Goal: Task Accomplishment & Management: Complete application form

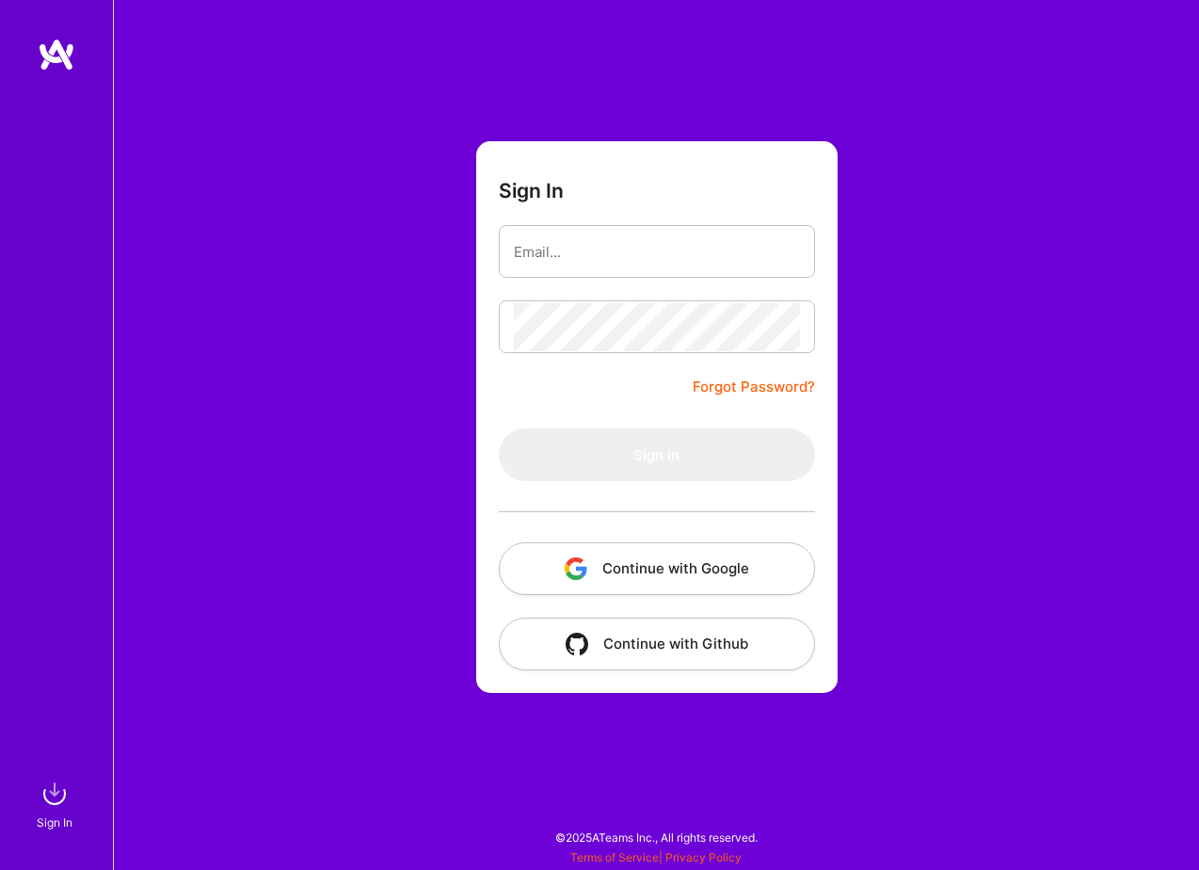
click at [675, 560] on button "Continue with Google" at bounding box center [657, 568] width 316 height 53
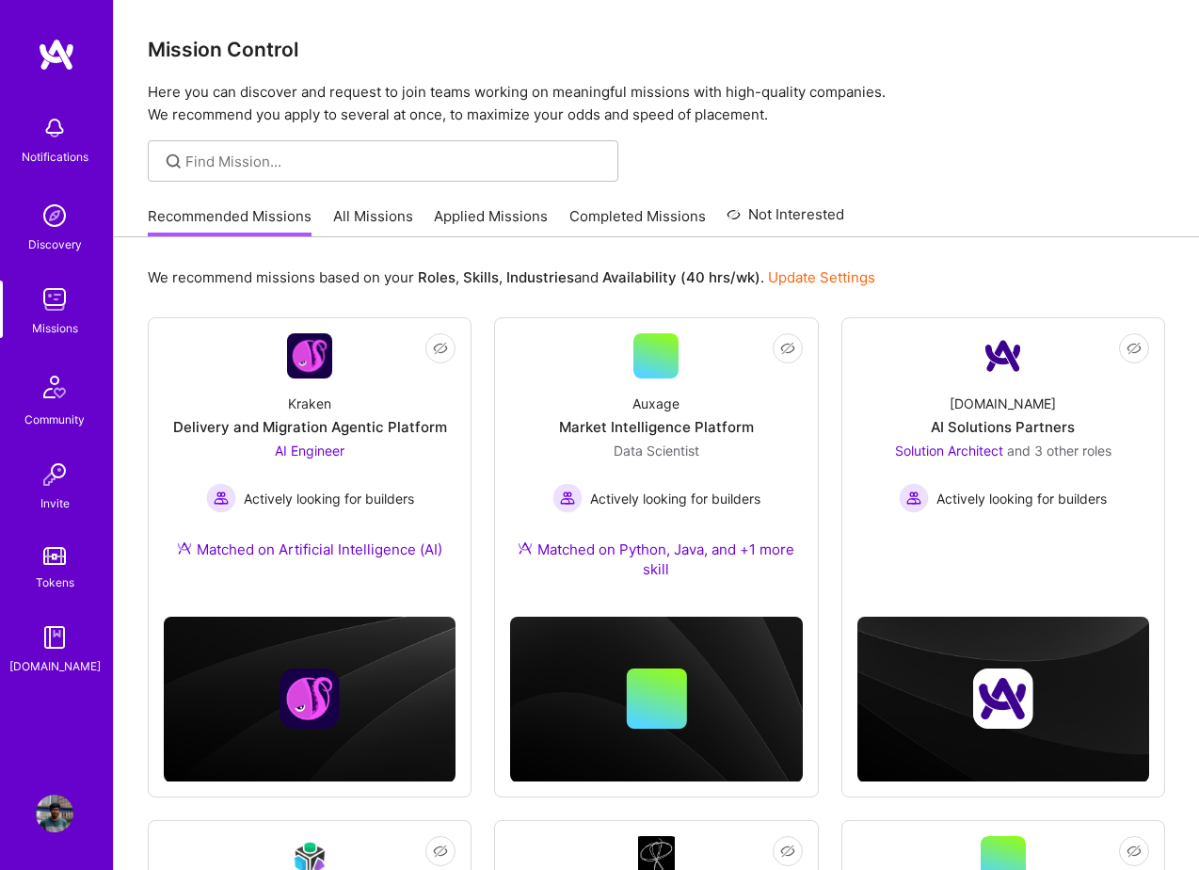
click at [364, 210] on link "All Missions" at bounding box center [373, 221] width 80 height 31
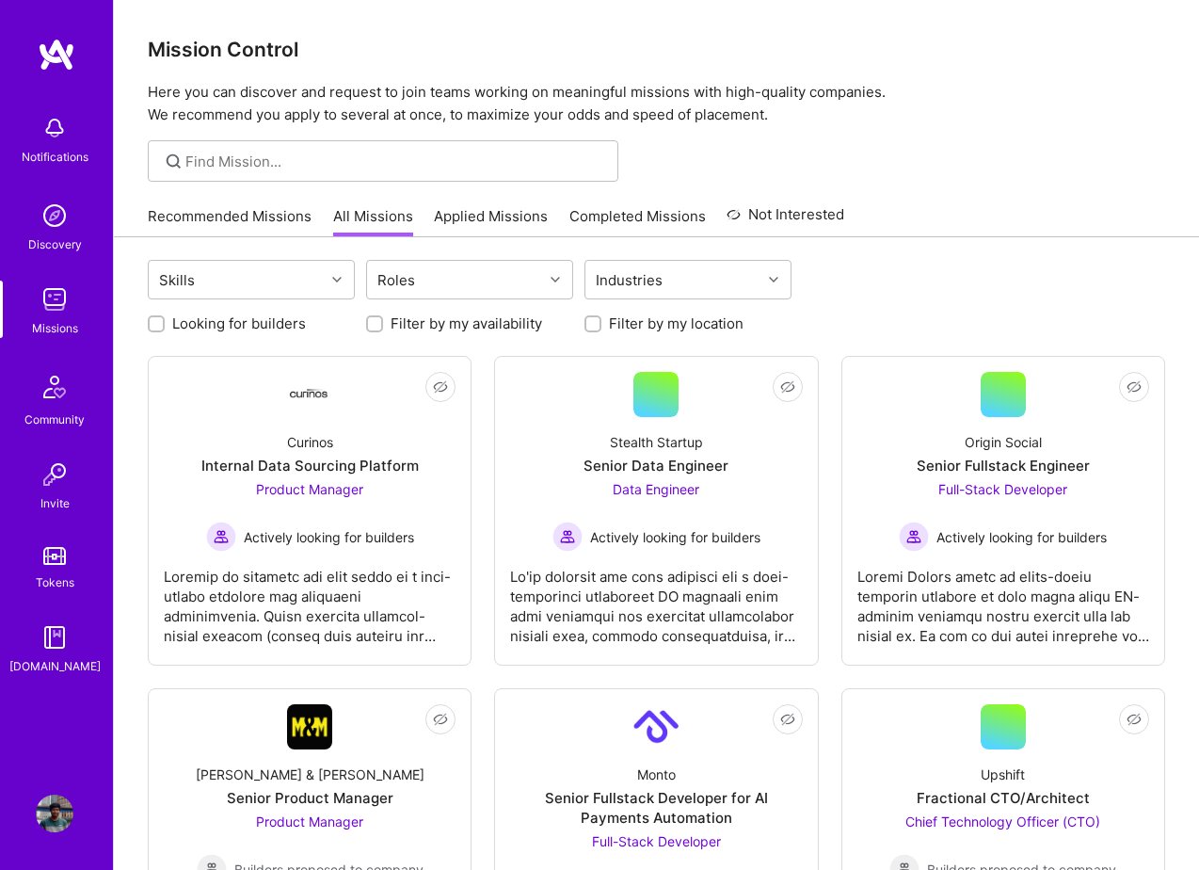
click at [152, 329] on input "Looking for builders" at bounding box center [158, 324] width 13 height 13
checkbox input "true"
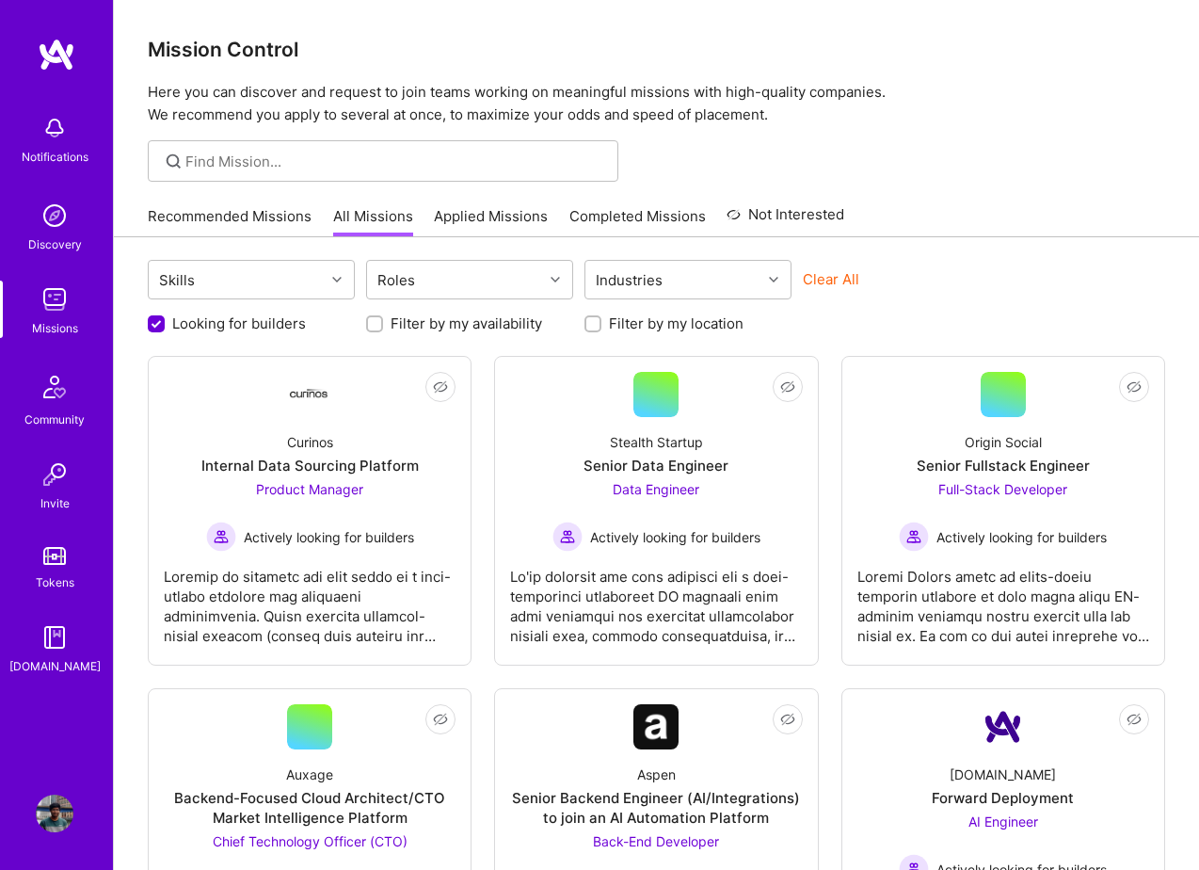
click at [372, 319] on input "Filter by my availability" at bounding box center [376, 324] width 13 height 13
checkbox input "true"
click at [596, 318] on input "Filter by my location" at bounding box center [594, 324] width 13 height 13
checkbox input "true"
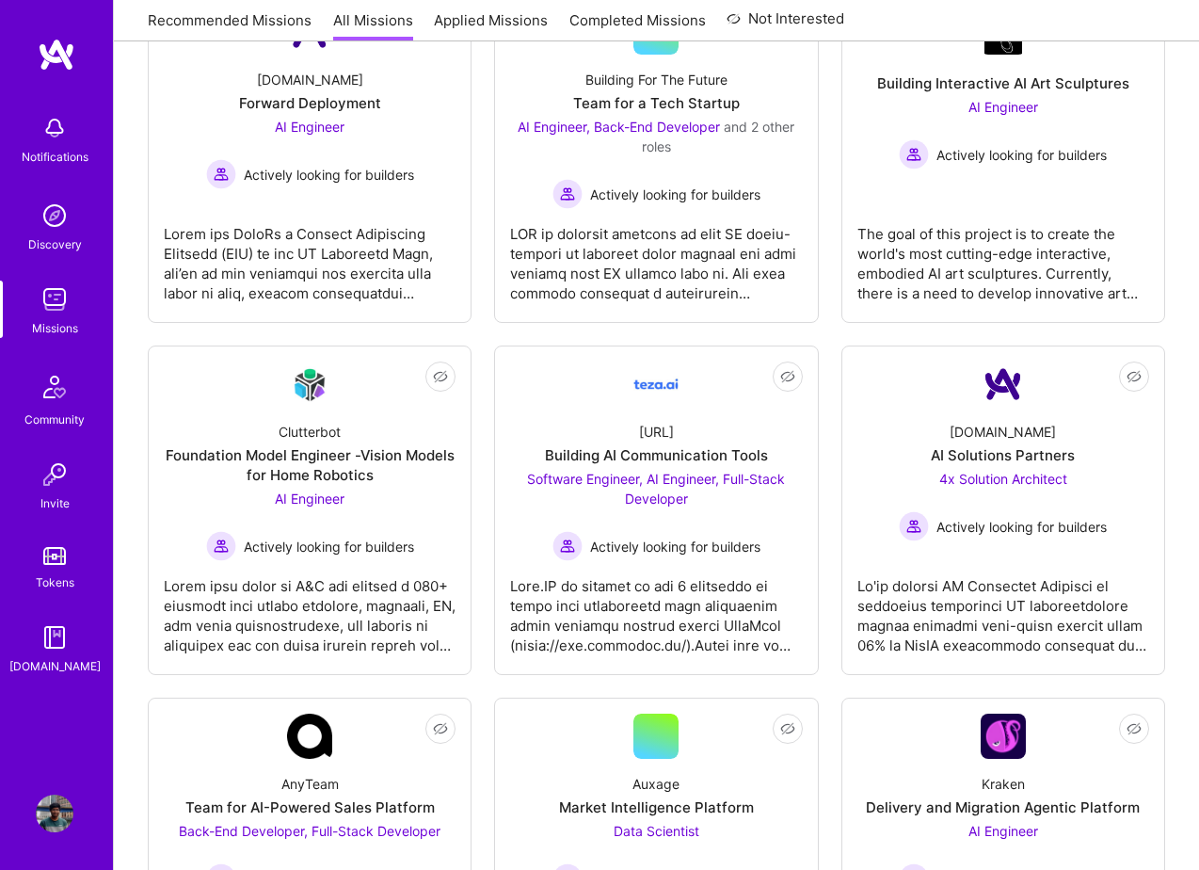
scroll to position [716, 0]
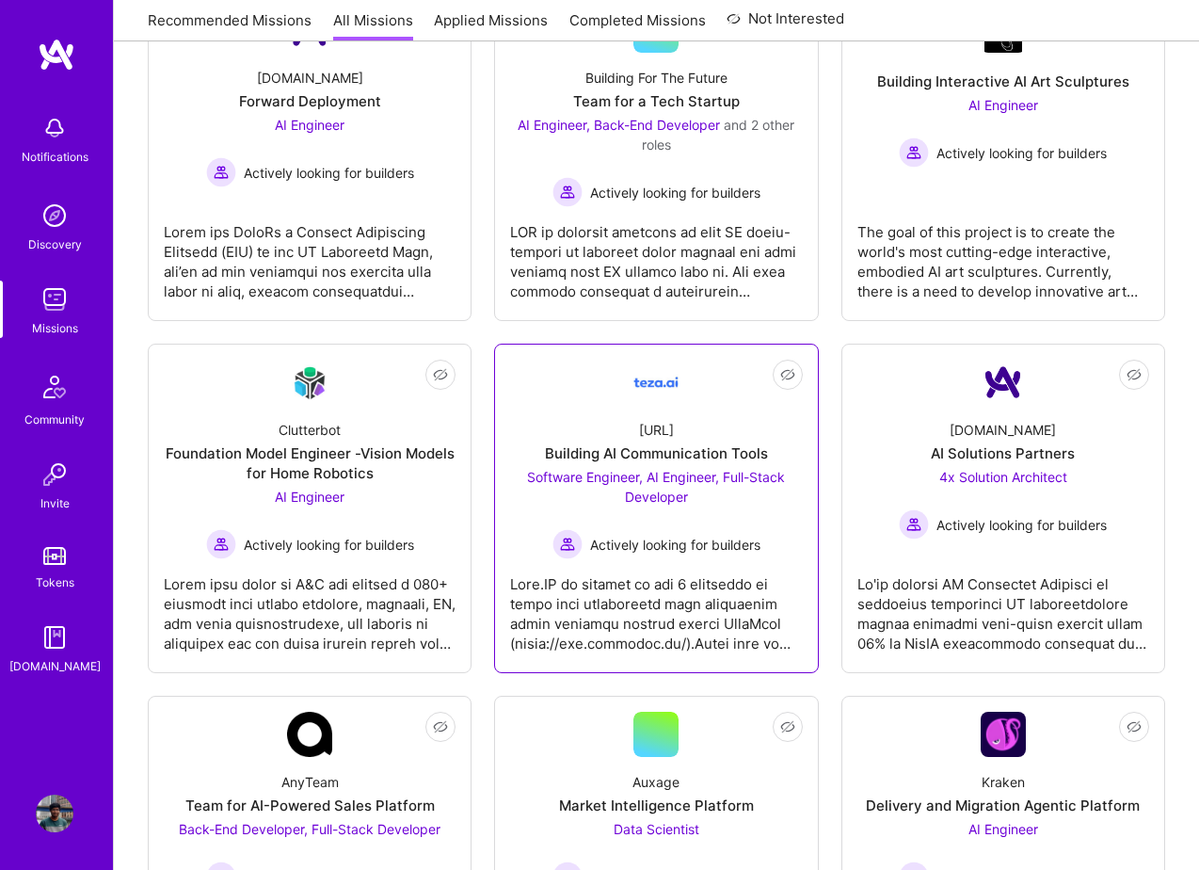
click at [629, 533] on div "Actively looking for builders" at bounding box center [656, 544] width 292 height 30
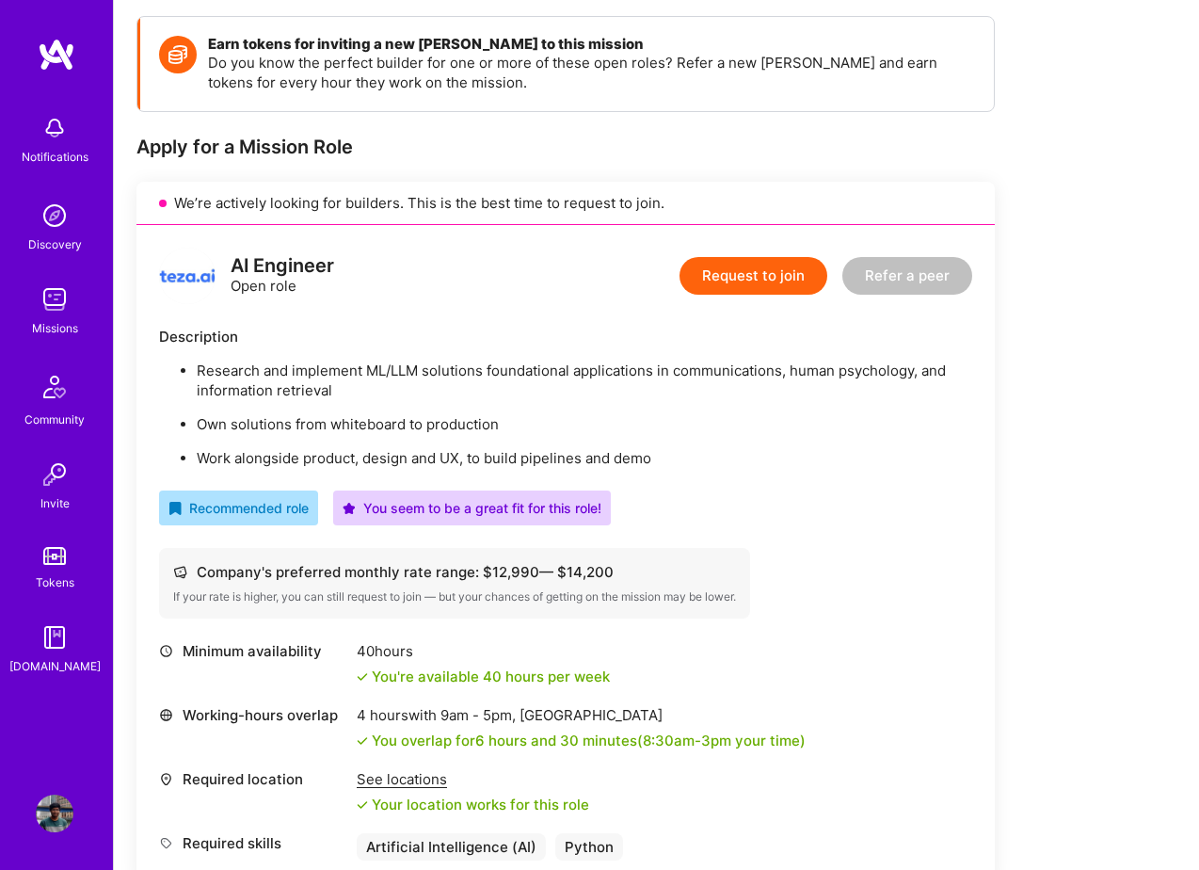
scroll to position [252, 0]
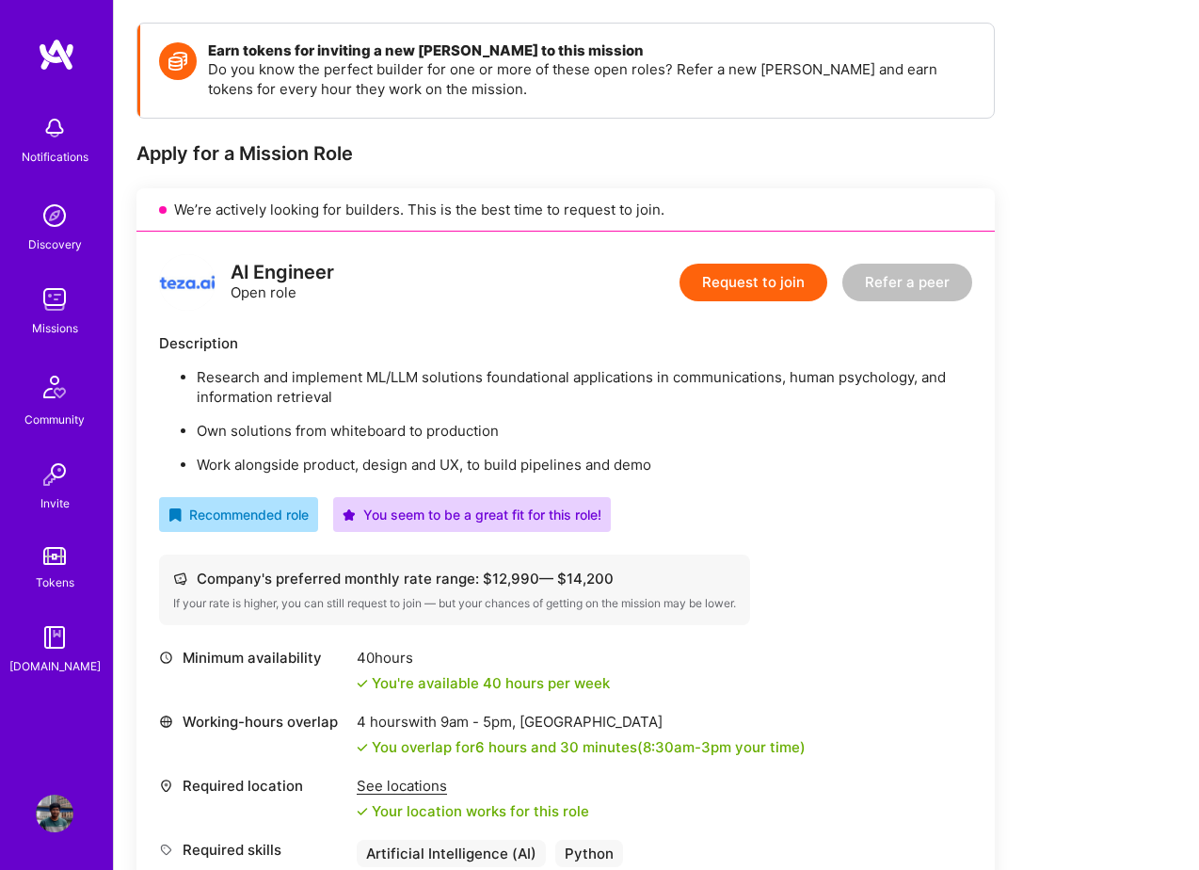
click at [735, 278] on button "Request to join" at bounding box center [754, 283] width 148 height 38
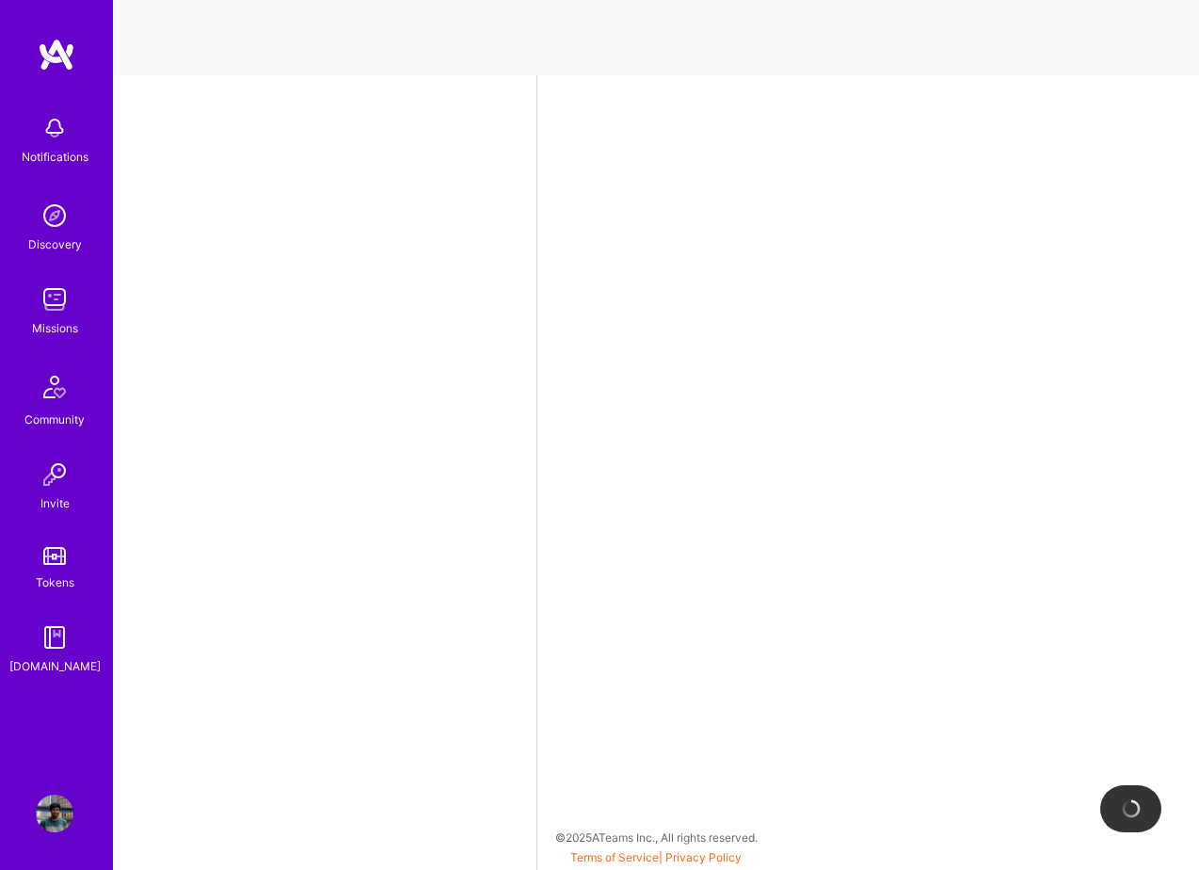
select select "GB"
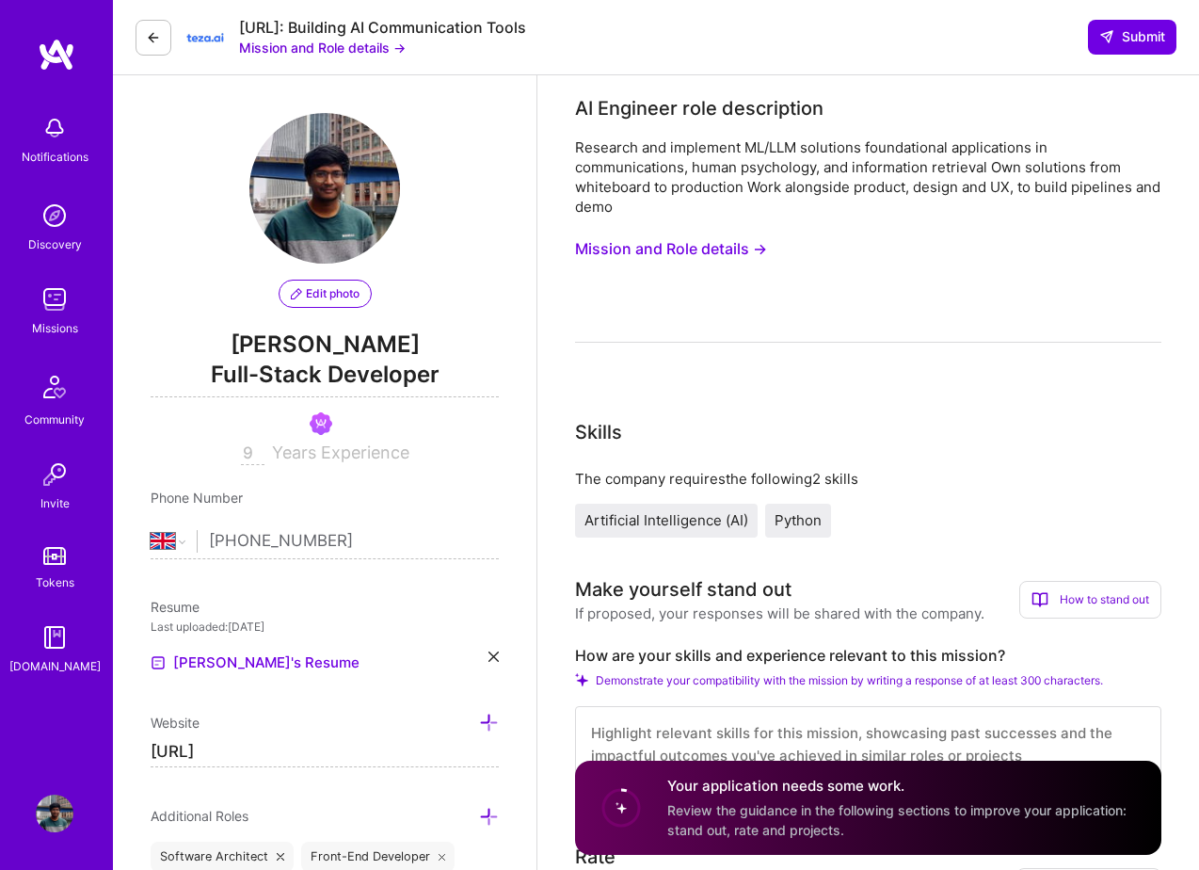
click at [370, 52] on button "Mission and Role details →" at bounding box center [322, 48] width 167 height 20
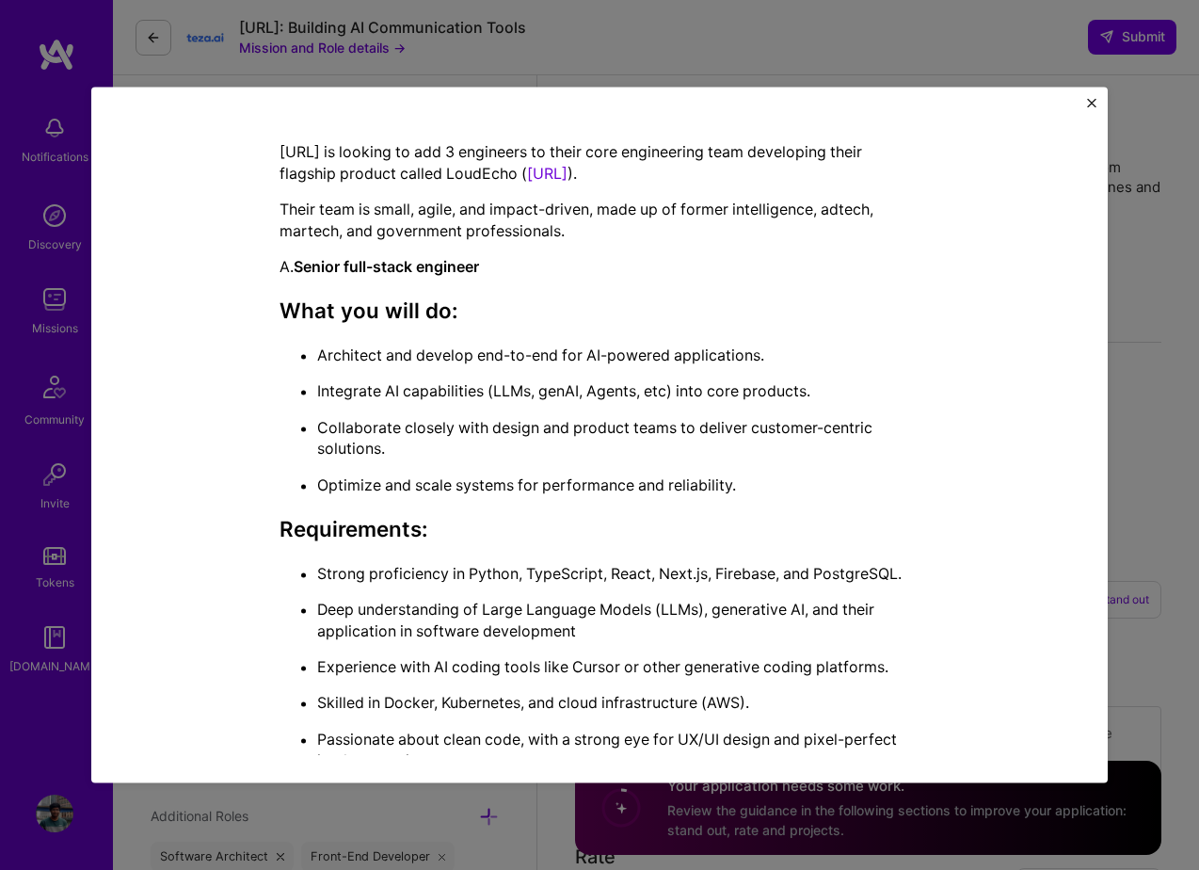
scroll to position [323, 0]
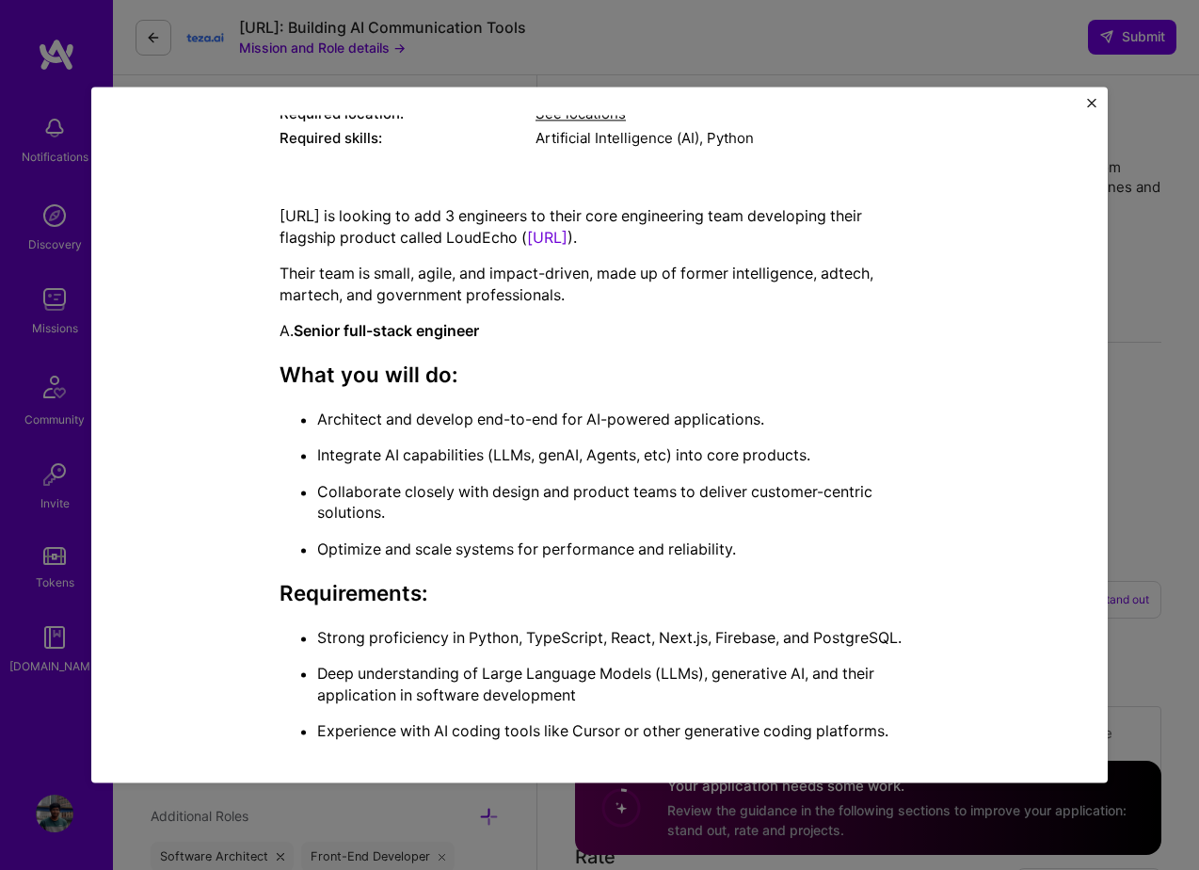
click at [1084, 99] on div "Mission Description and Role Details AI Engineer role description Research and …" at bounding box center [599, 435] width 1017 height 696
click at [1092, 102] on img "Close" at bounding box center [1091, 102] width 9 height 9
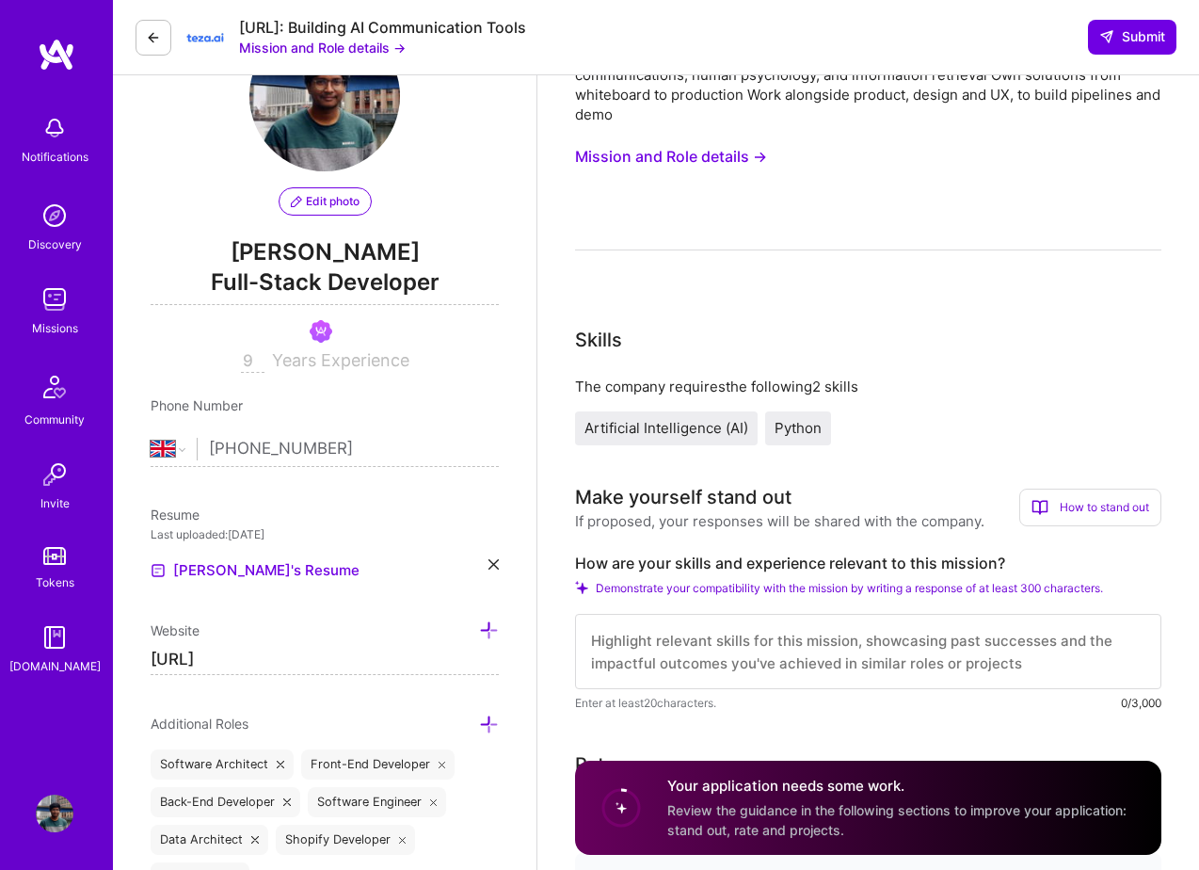
scroll to position [0, 0]
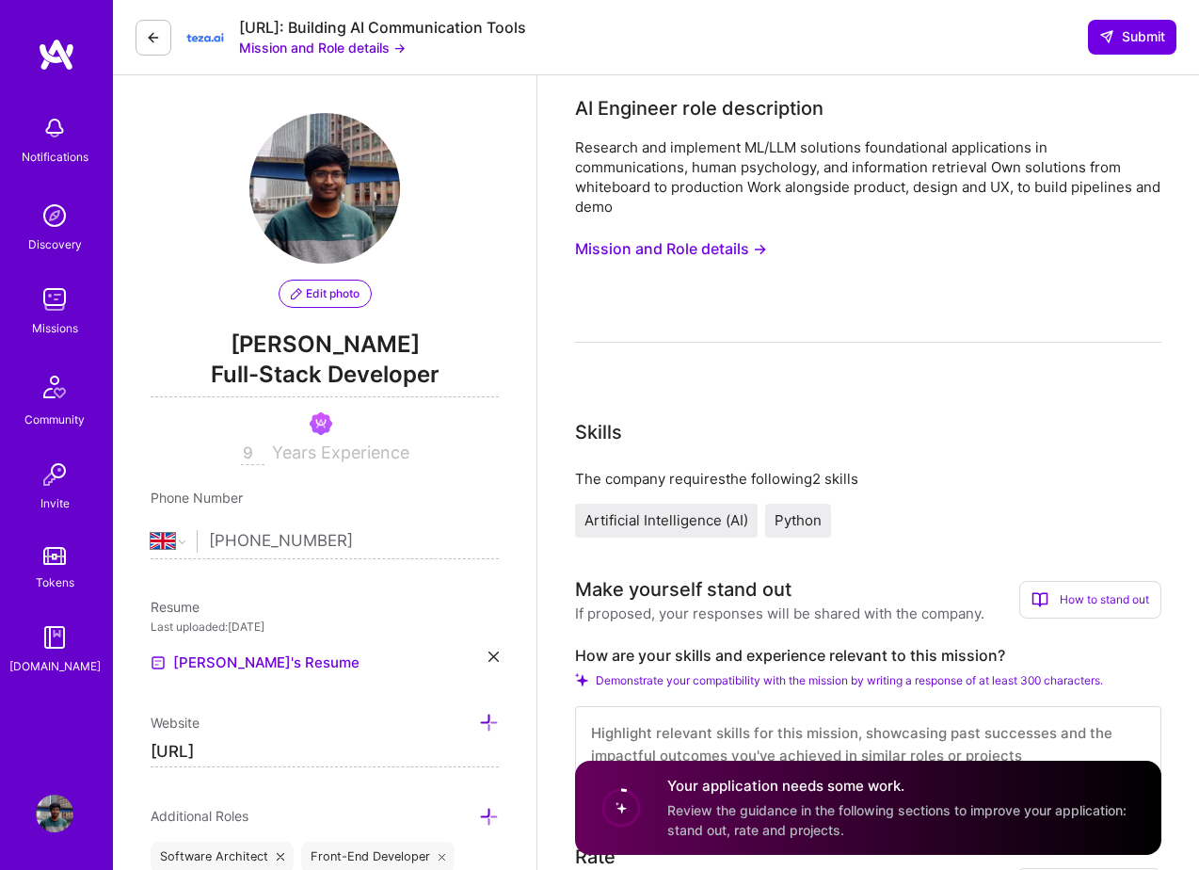
click at [151, 32] on icon at bounding box center [153, 37] width 15 height 15
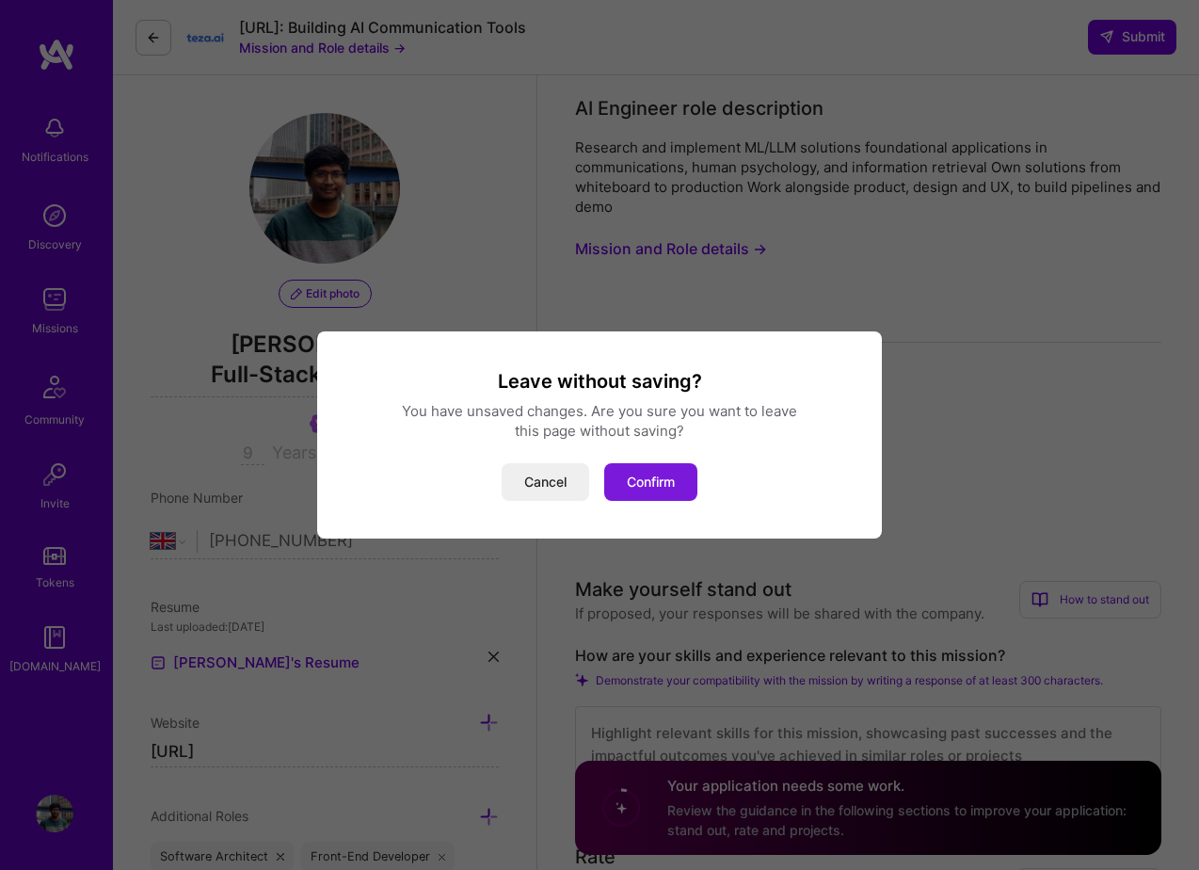
click at [633, 481] on button "Confirm" at bounding box center [650, 482] width 93 height 38
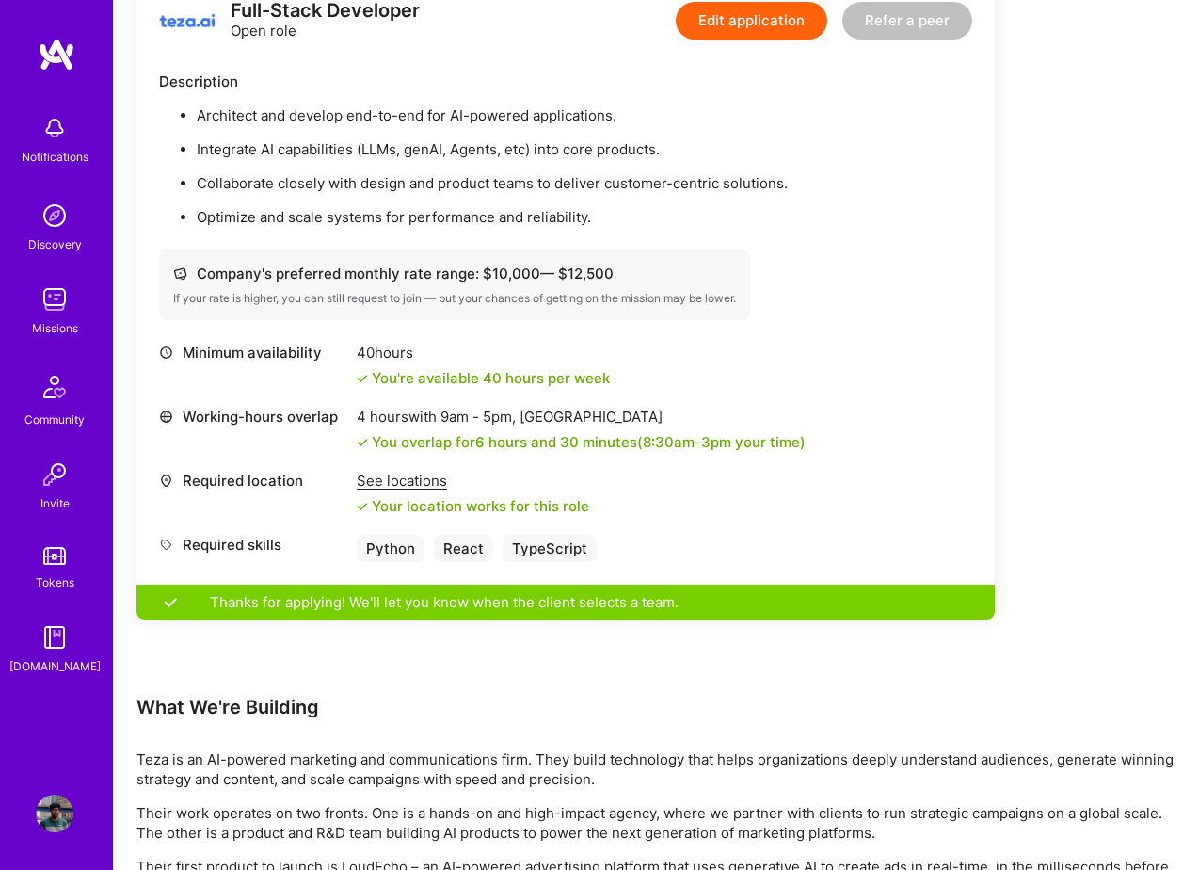
scroll to position [2037, 0]
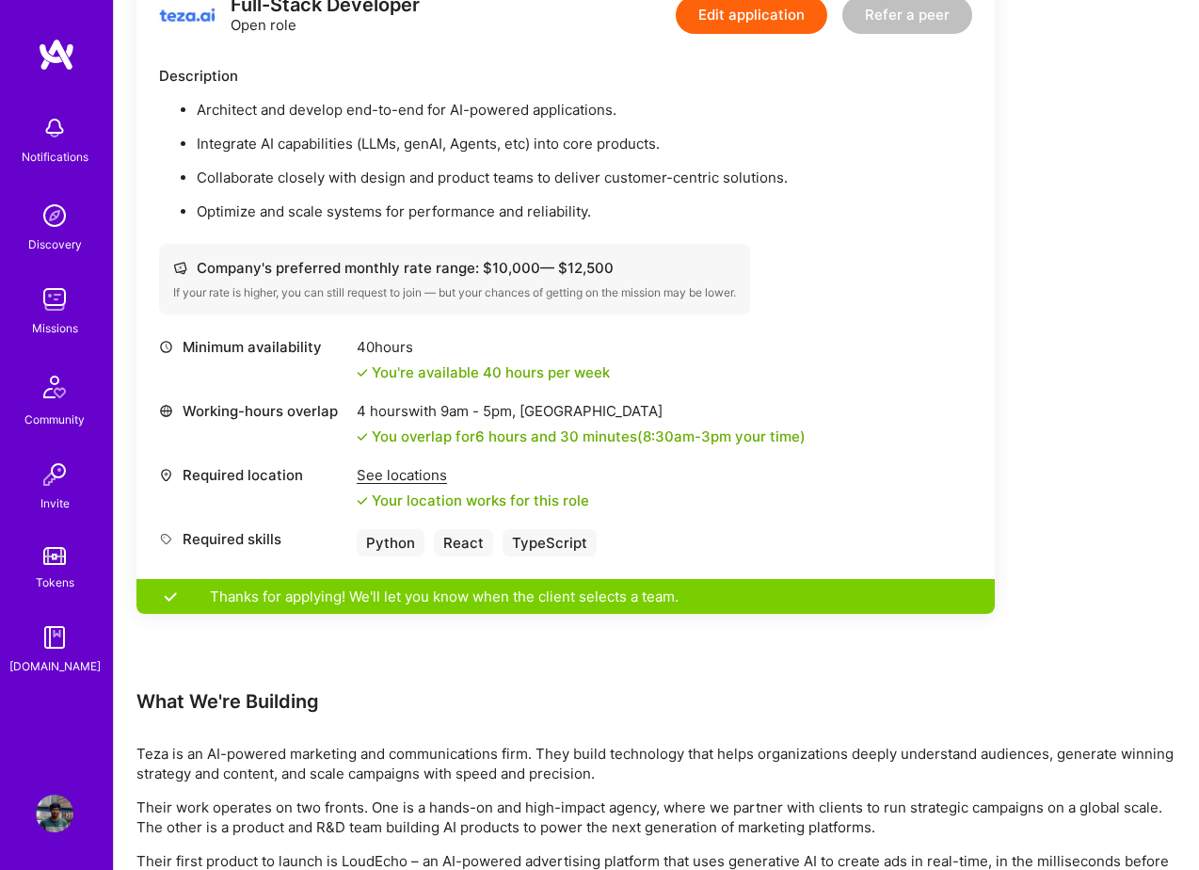
click at [351, 602] on div "Thanks for applying! We'll let you know when the client selects a team." at bounding box center [566, 596] width 859 height 35
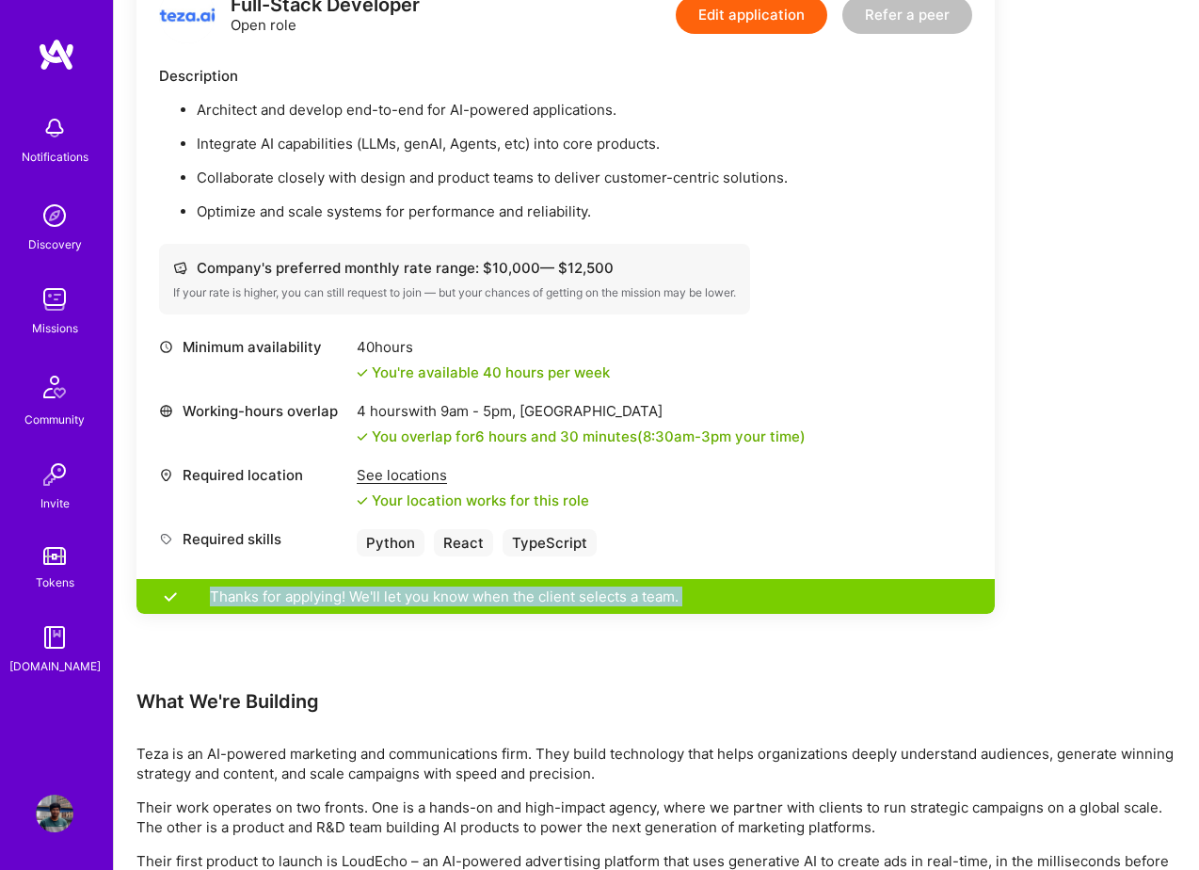
click at [351, 602] on div "Thanks for applying! We'll let you know when the client selects a team." at bounding box center [566, 596] width 859 height 35
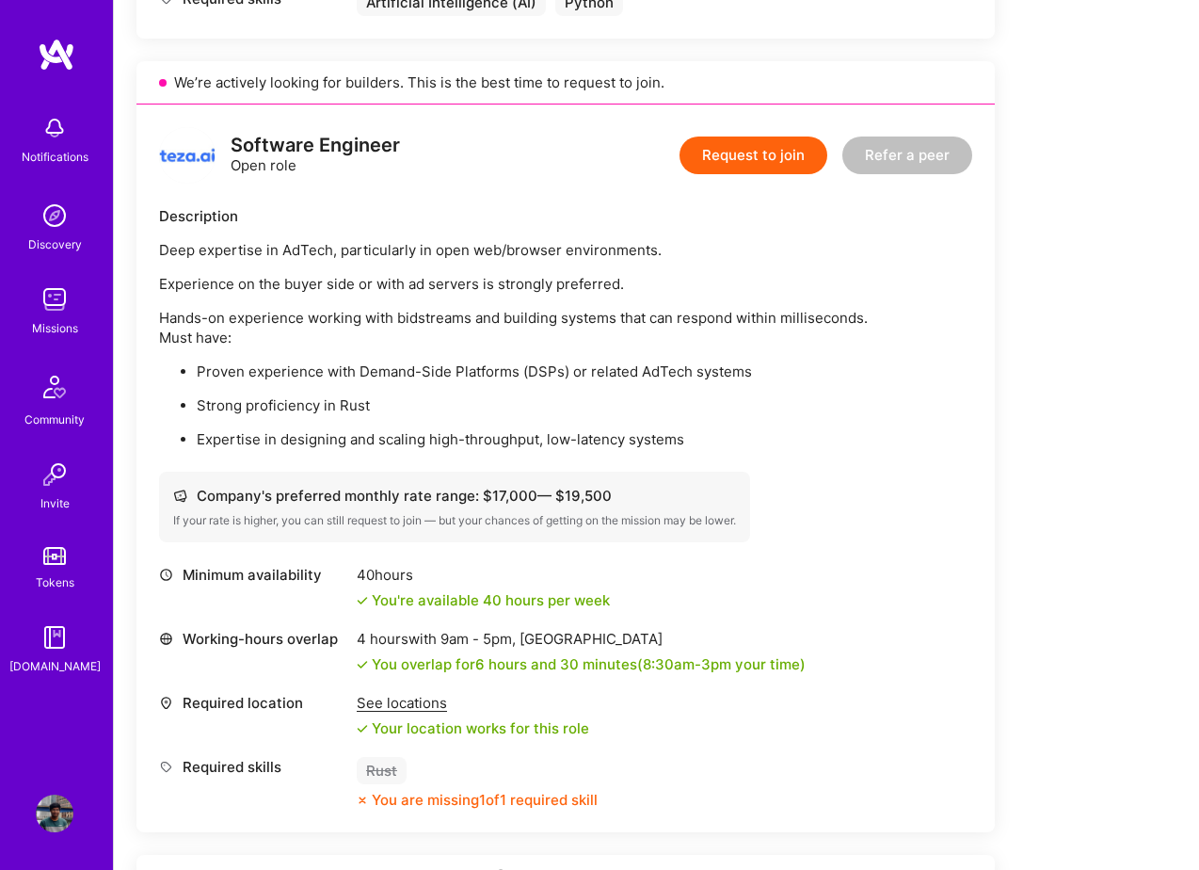
scroll to position [1104, 0]
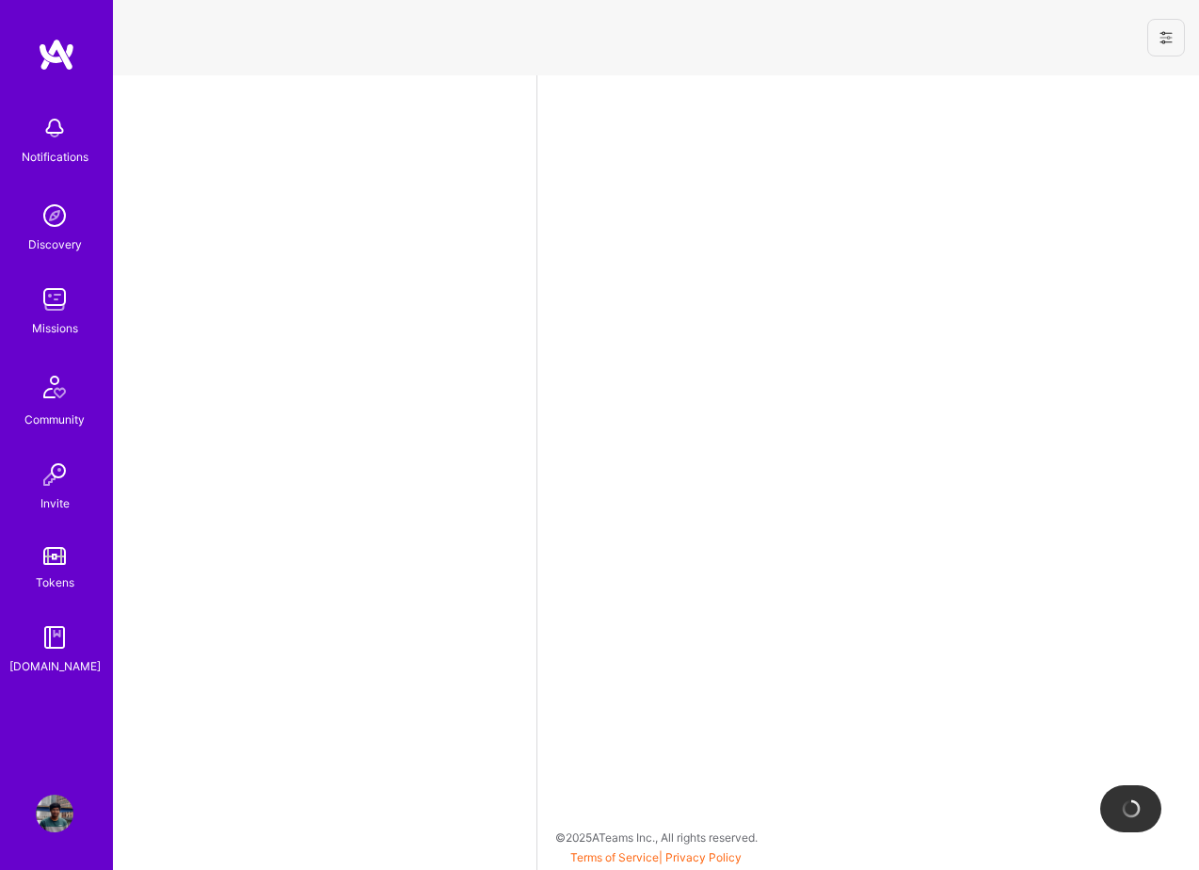
select select "GB"
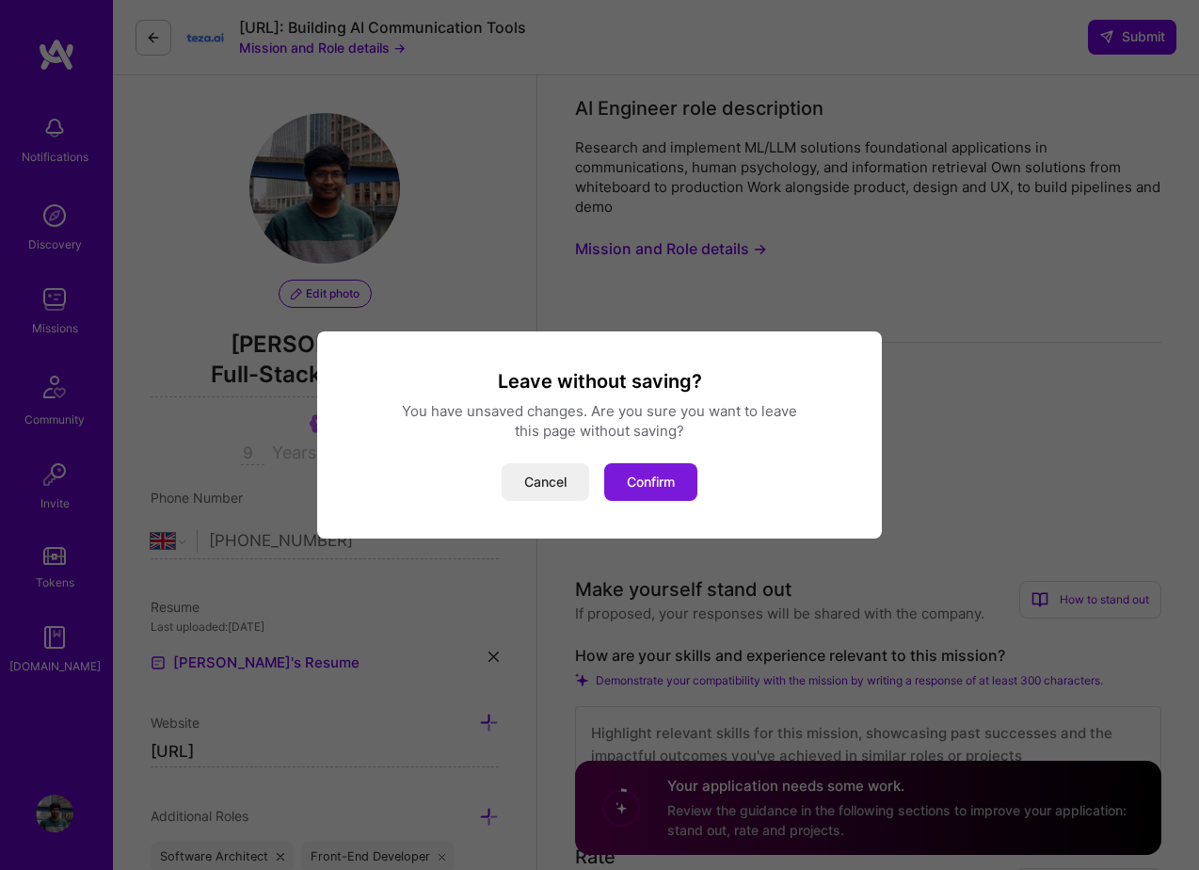
click at [642, 490] on button "Confirm" at bounding box center [650, 482] width 93 height 38
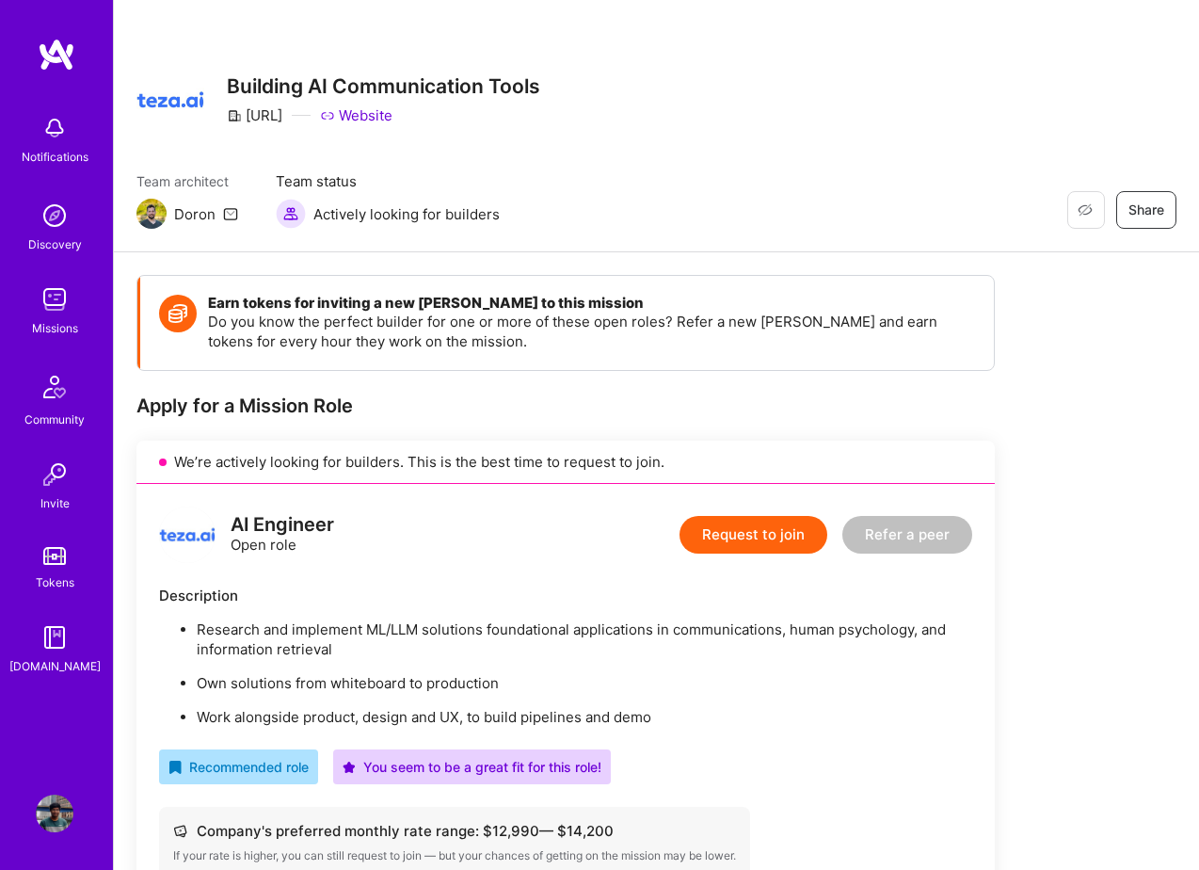
click at [57, 808] on img at bounding box center [55, 814] width 38 height 38
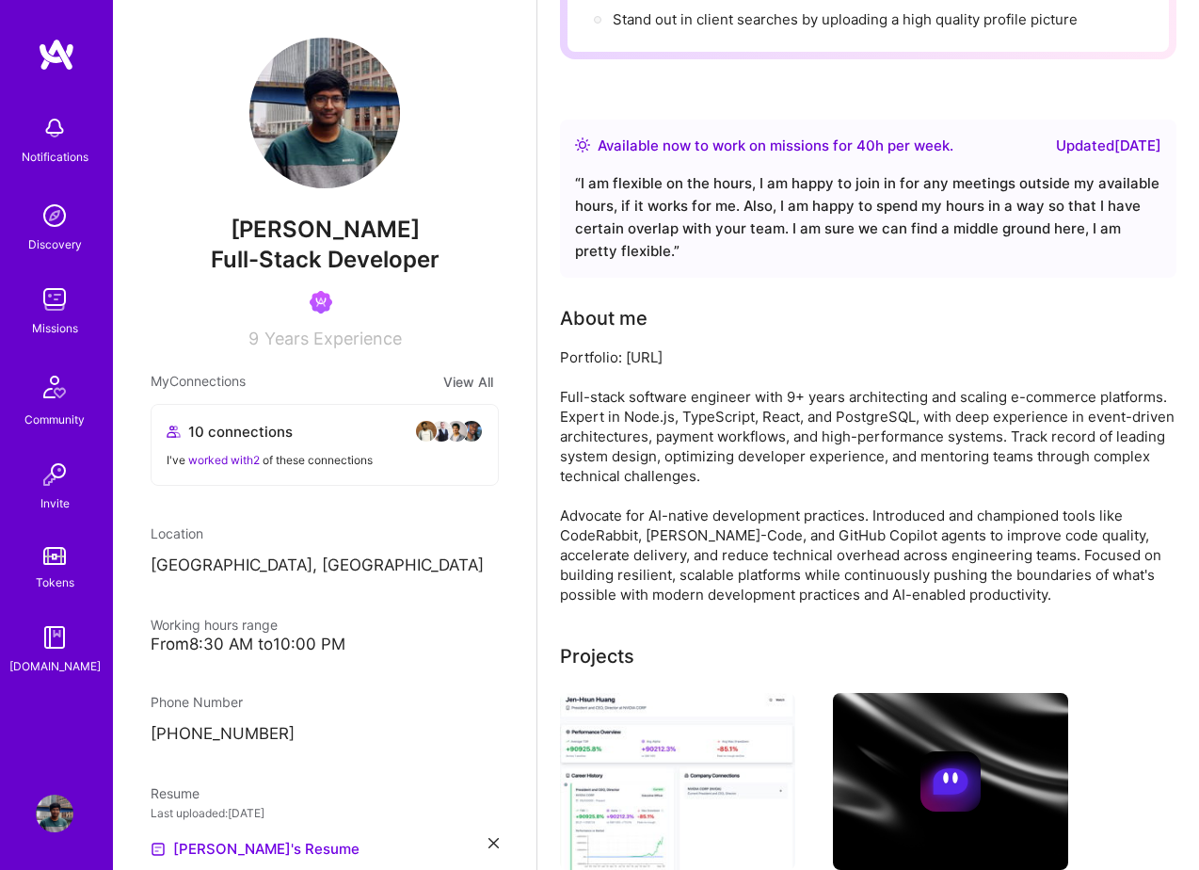
scroll to position [272, 0]
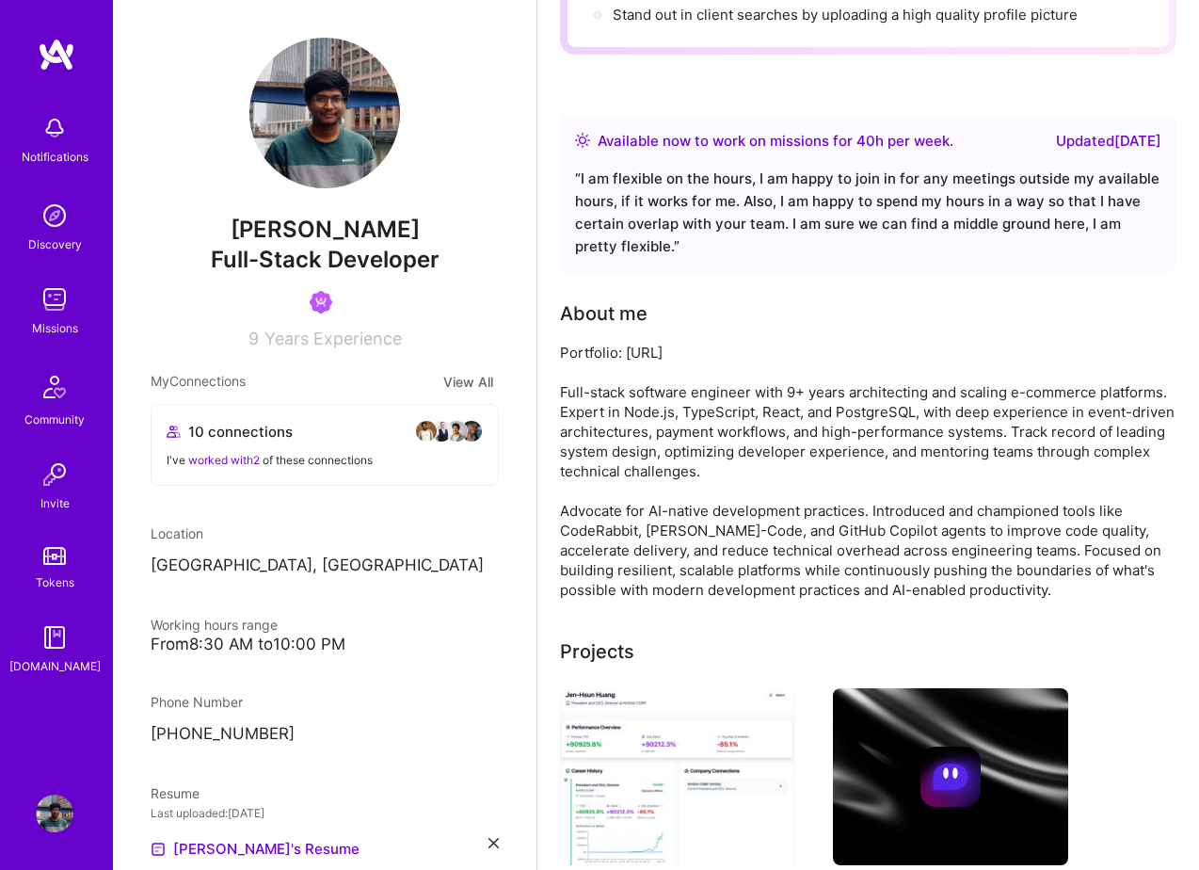
drag, startPoint x: 992, startPoint y: 590, endPoint x: 544, endPoint y: 353, distance: 507.0
copy div "Portfolio: [URL] Full-stack software engineer with 9+ years architecting and sc…"
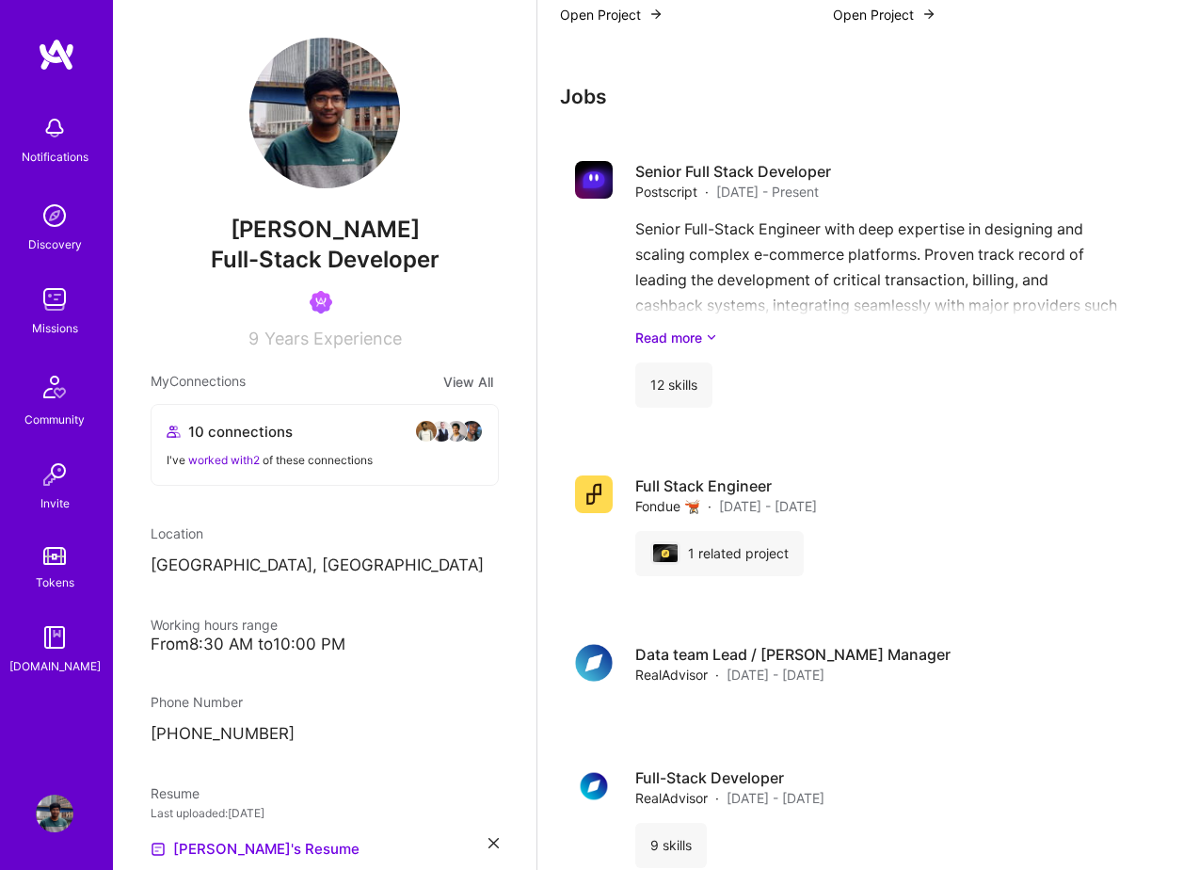
scroll to position [1951, 0]
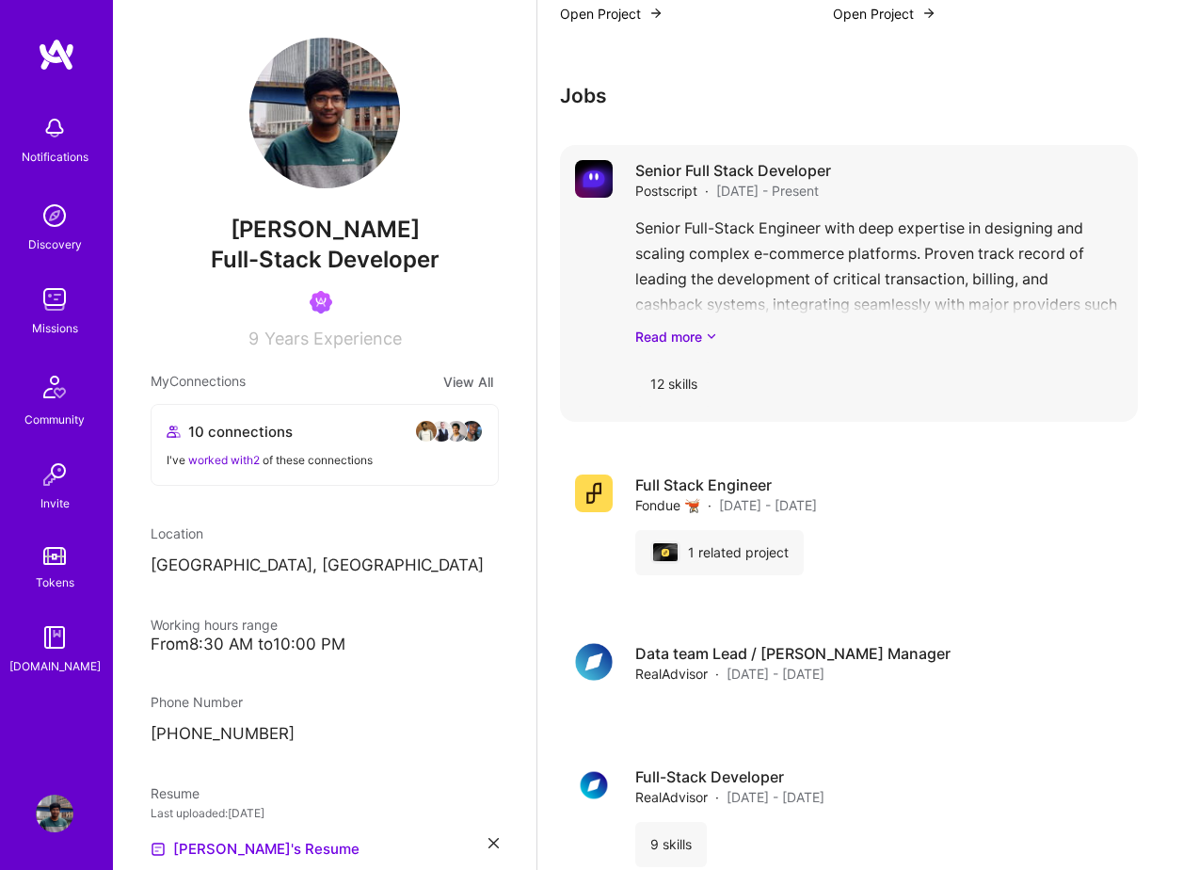
click at [684, 169] on h4 "Senior Full Stack Developer" at bounding box center [733, 170] width 196 height 21
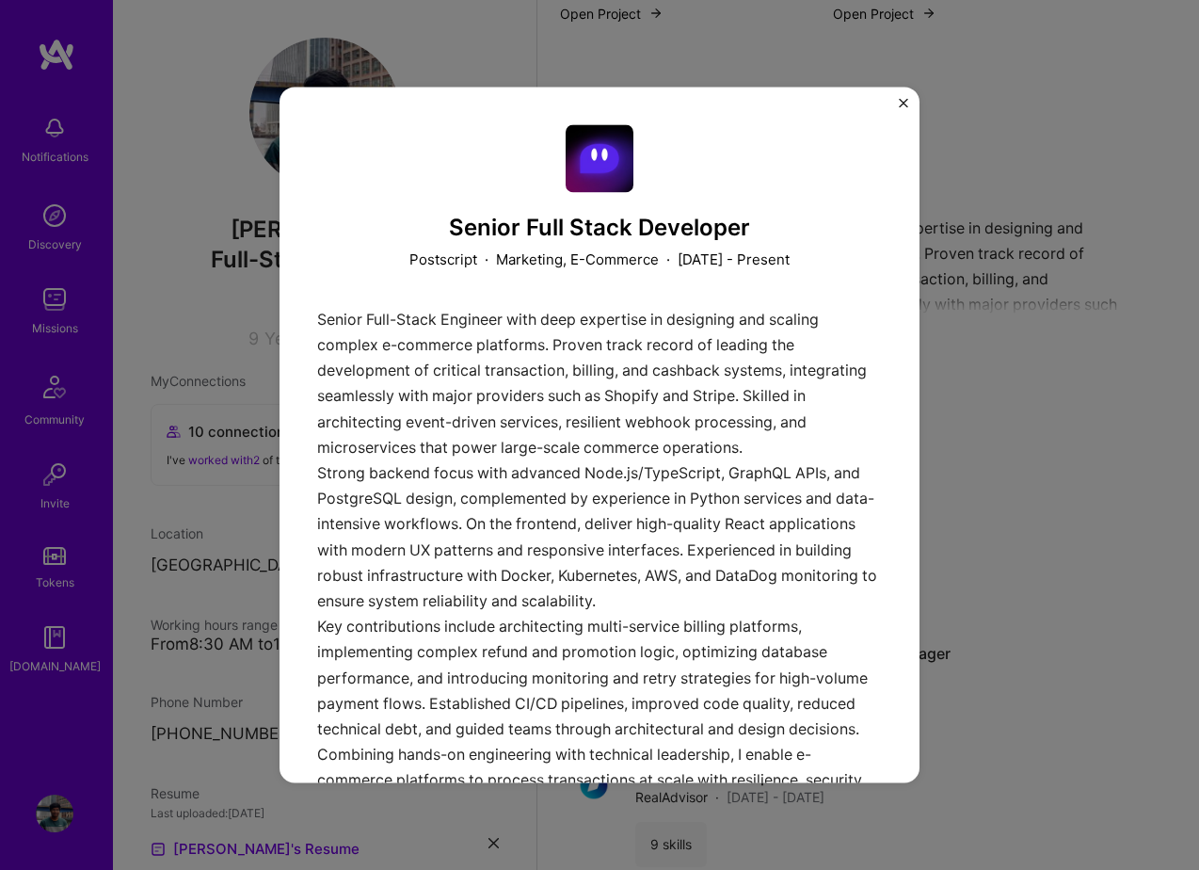
click at [500, 225] on h3 "Senior Full Stack Developer" at bounding box center [599, 228] width 565 height 27
copy h3 "Senior Full Stack Developer"
click at [901, 100] on img "Close" at bounding box center [903, 102] width 9 height 9
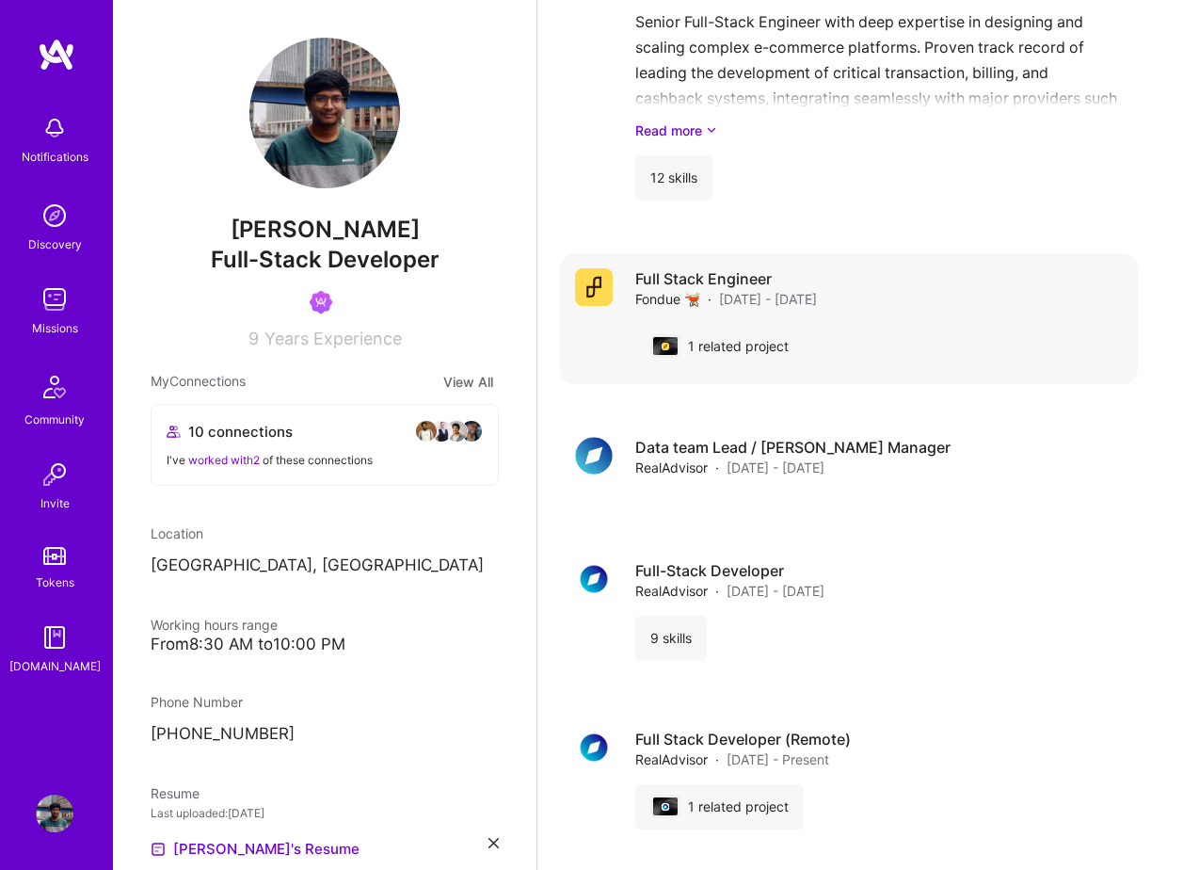
scroll to position [2160, 0]
